Goal: Transaction & Acquisition: Purchase product/service

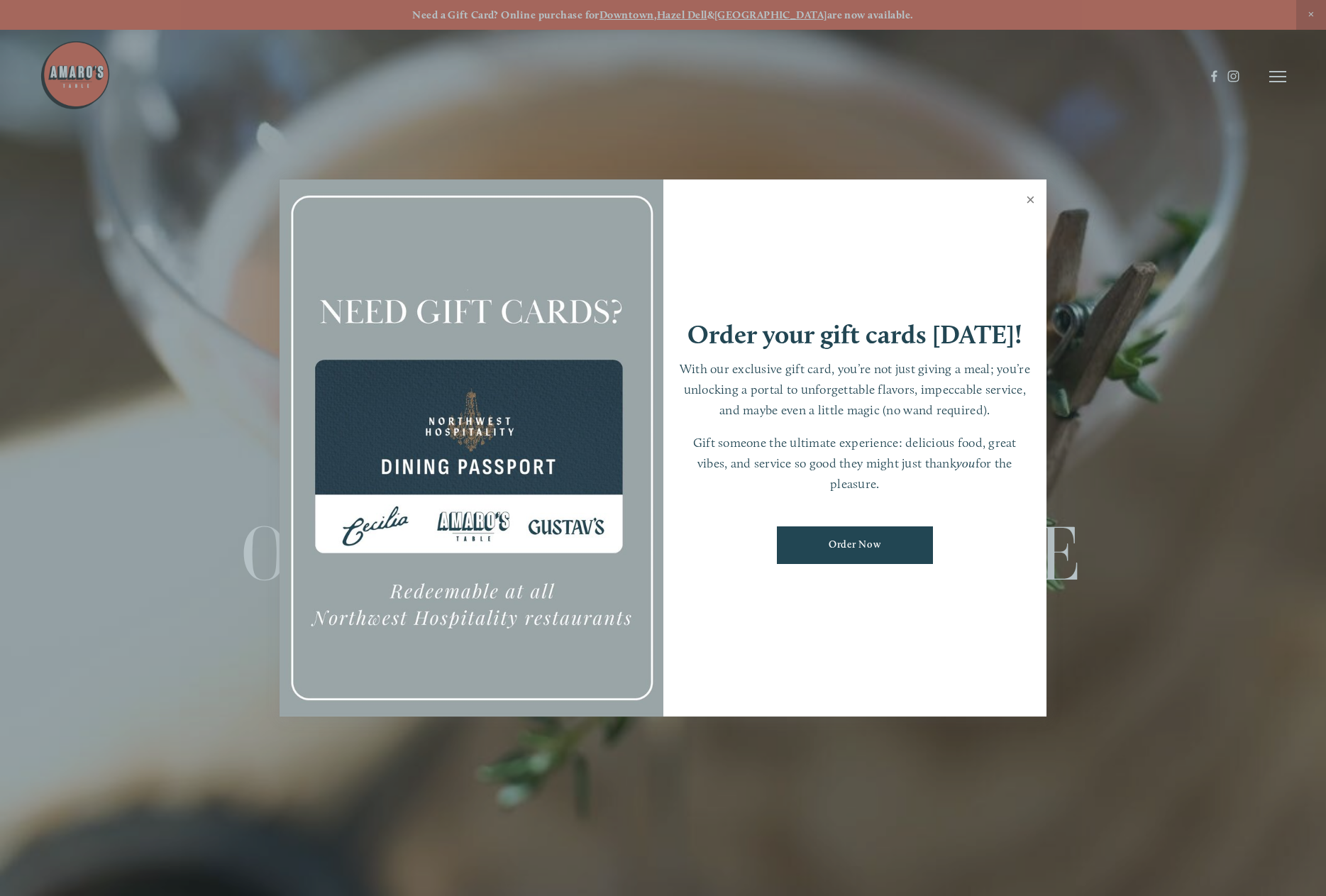
click at [1025, 202] on link "Close" at bounding box center [1030, 201] width 28 height 40
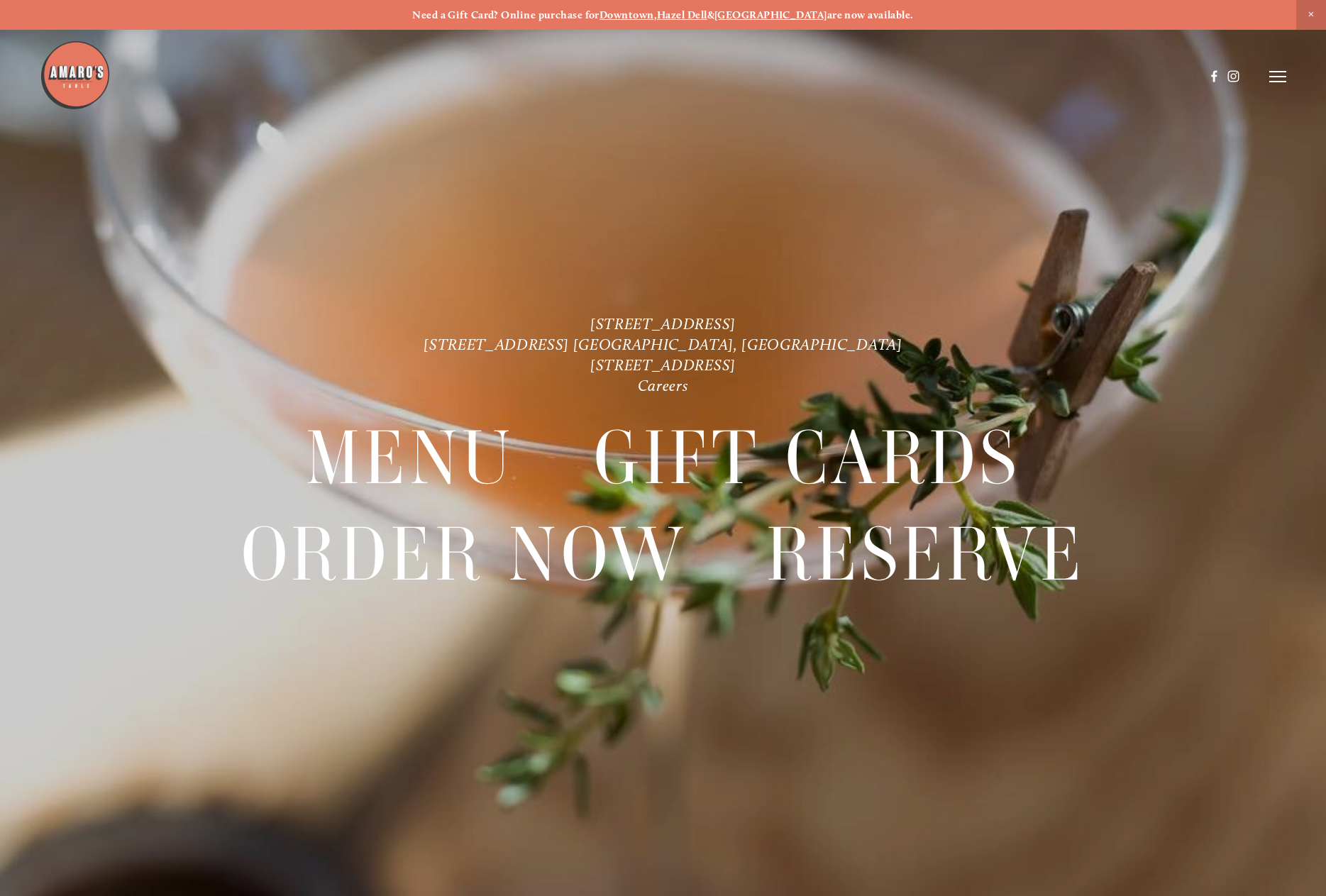
click at [1283, 74] on icon at bounding box center [1277, 76] width 17 height 13
click at [1028, 71] on span "Order Now" at bounding box center [1039, 77] width 56 height 14
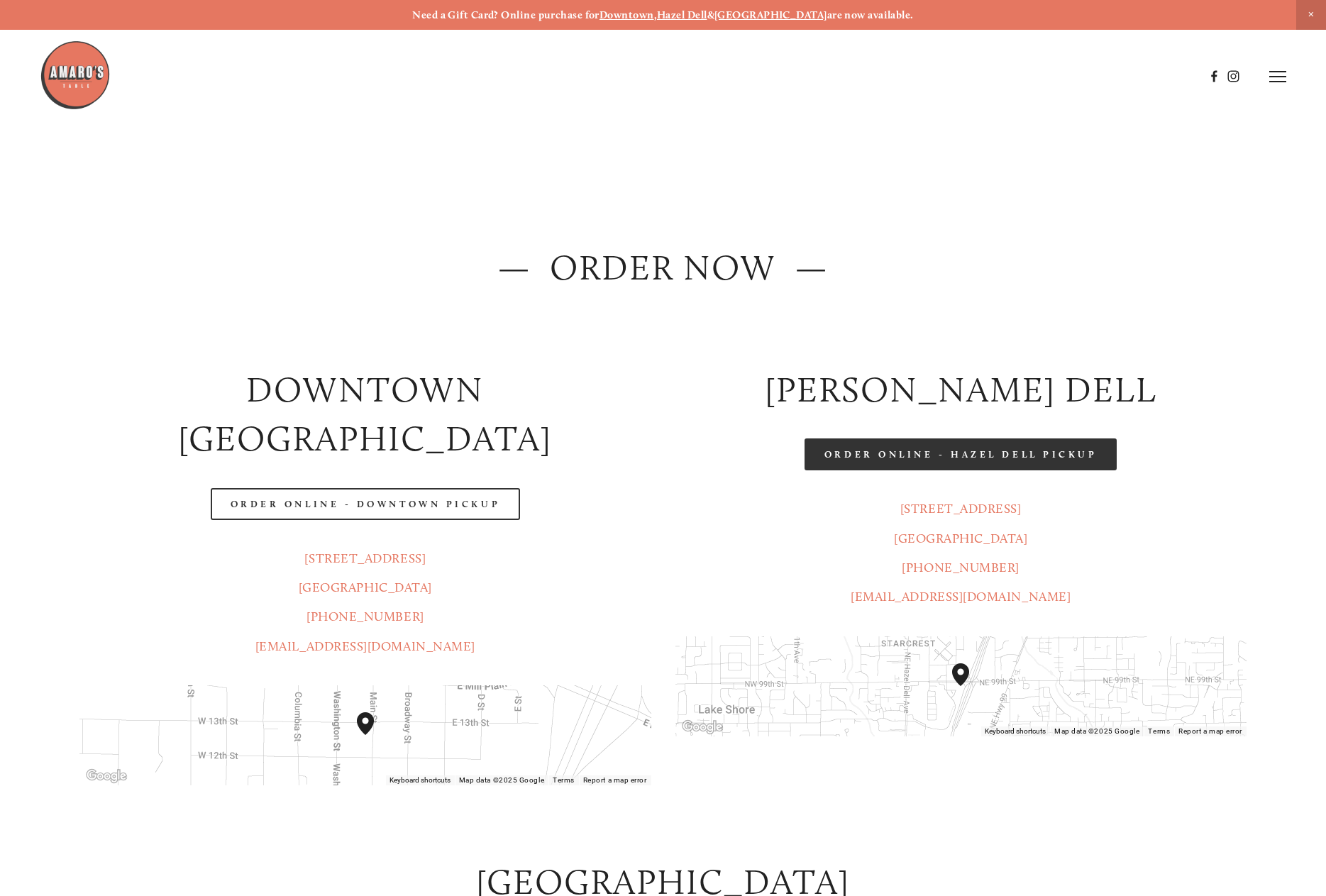
click at [960, 453] on link "Order Online - Hazel Dell Pickup" at bounding box center [961, 454] width 313 height 32
